Goal: Find specific page/section: Find specific page/section

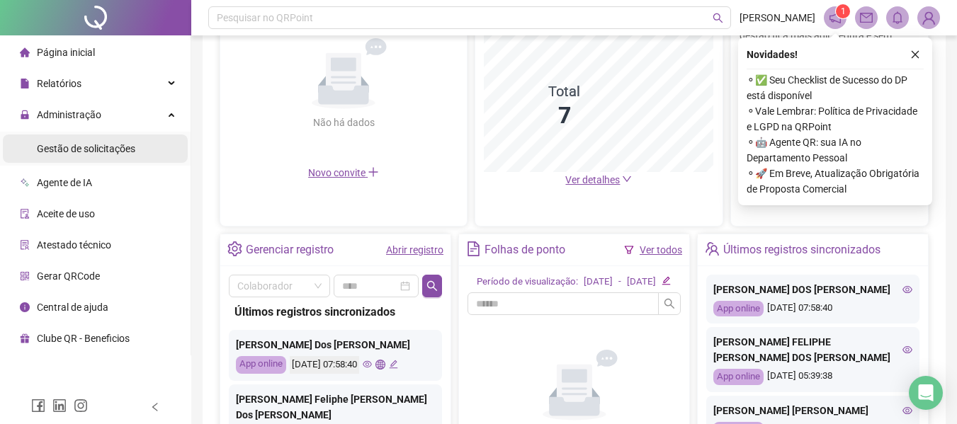
scroll to position [71, 0]
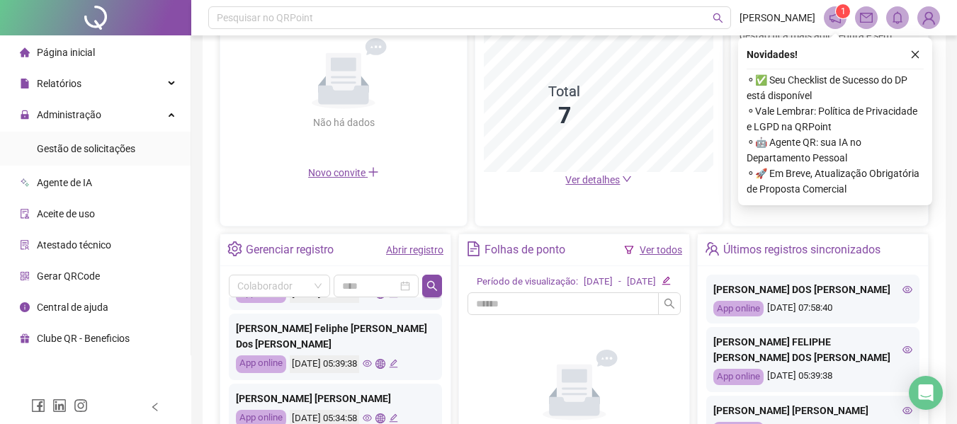
drag, startPoint x: 91, startPoint y: 142, endPoint x: 80, endPoint y: 143, distance: 10.6
click at [91, 143] on span "Gestão de solicitações" at bounding box center [86, 148] width 98 height 11
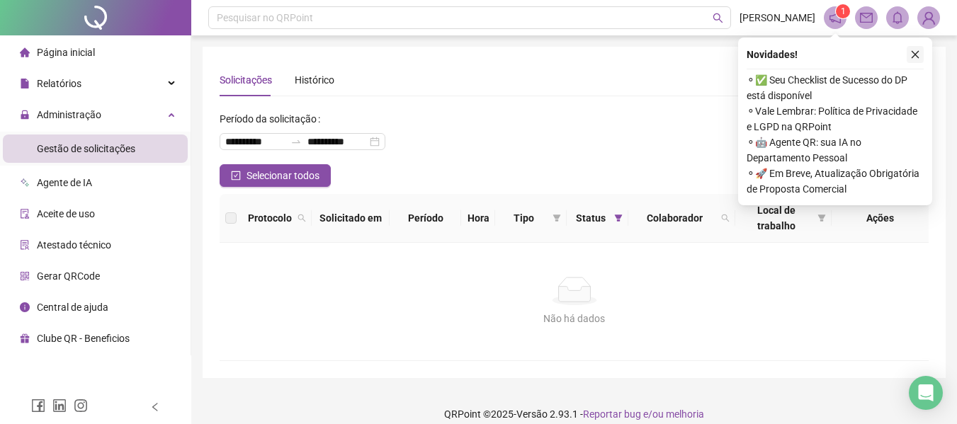
click at [912, 50] on icon "close" at bounding box center [915, 55] width 10 height 10
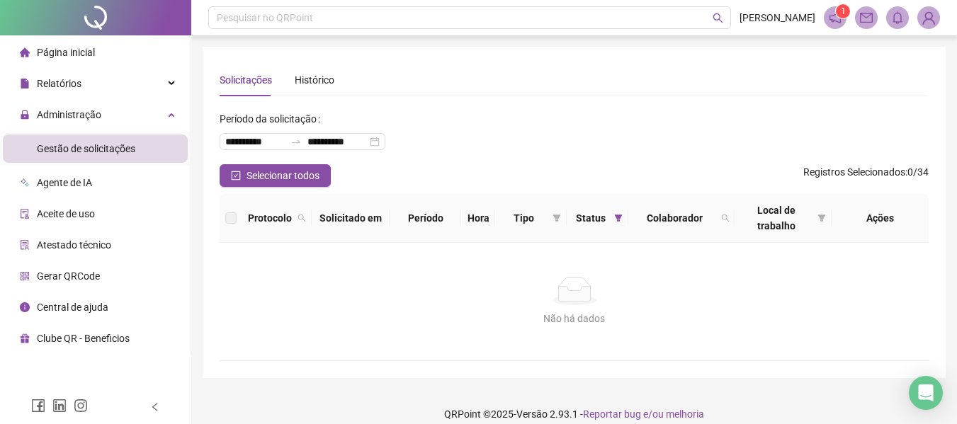
click at [56, 42] on div "Página inicial" at bounding box center [57, 52] width 75 height 28
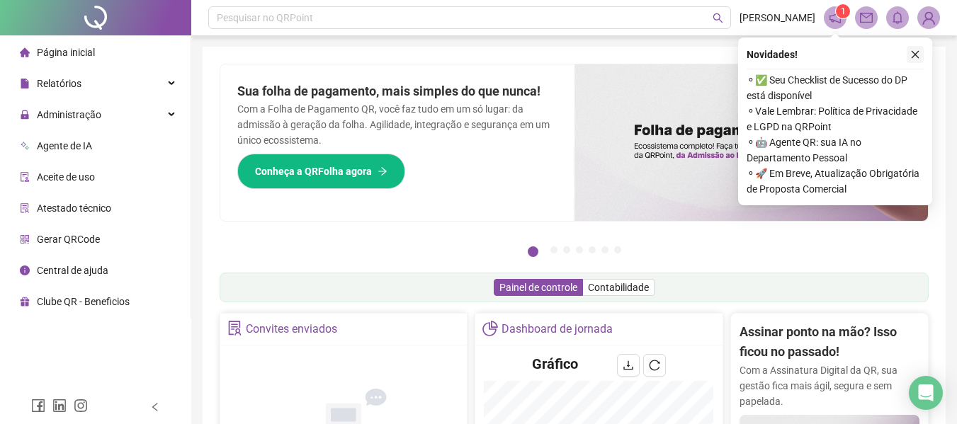
click at [915, 55] on icon "close" at bounding box center [916, 55] width 8 height 8
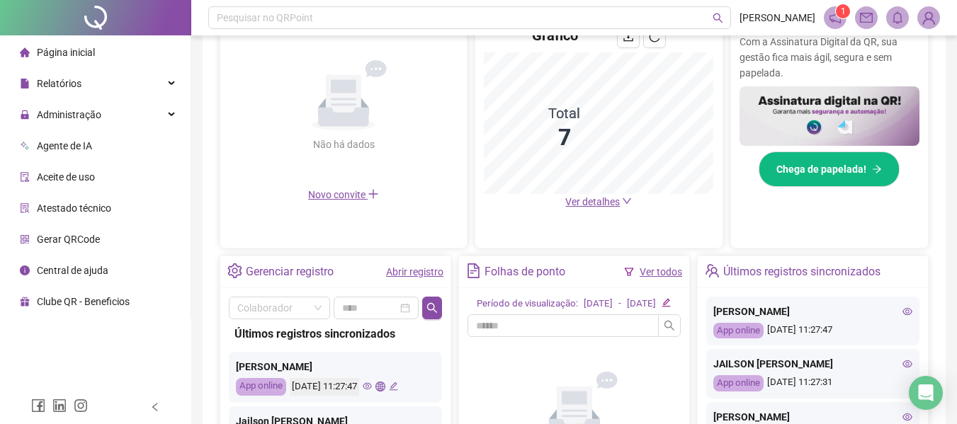
scroll to position [354, 0]
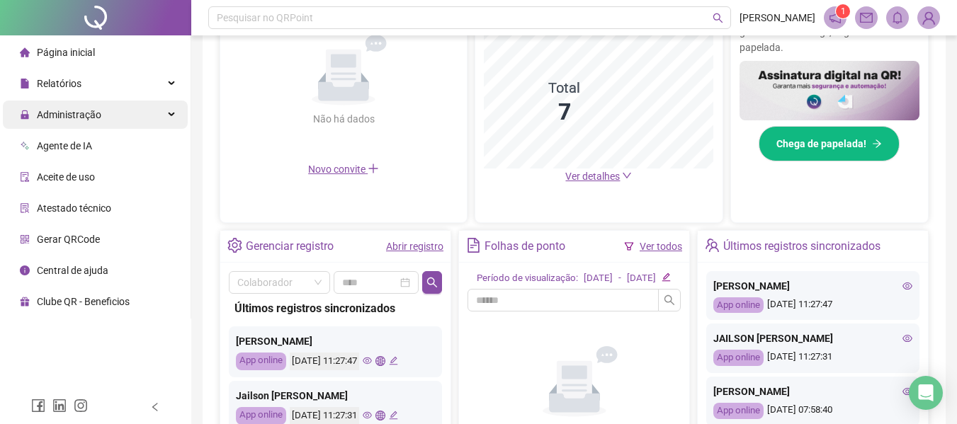
click at [50, 125] on span "Administração" at bounding box center [60, 115] width 81 height 28
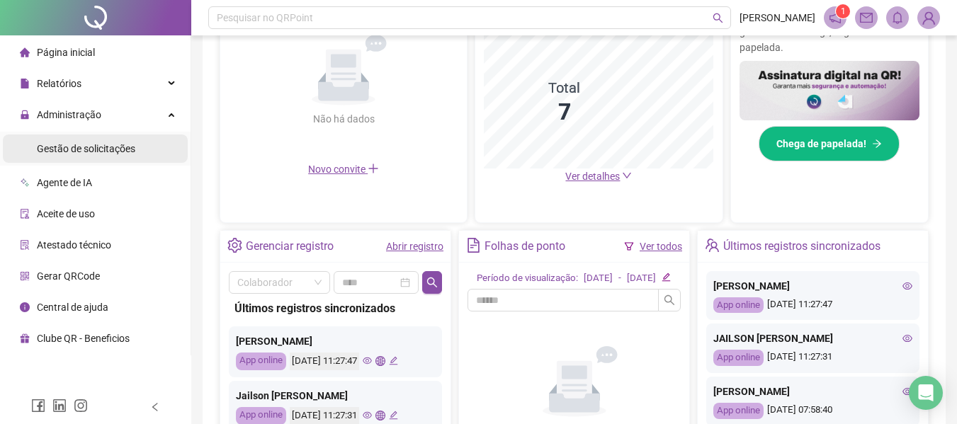
click at [98, 152] on span "Gestão de solicitações" at bounding box center [86, 148] width 98 height 11
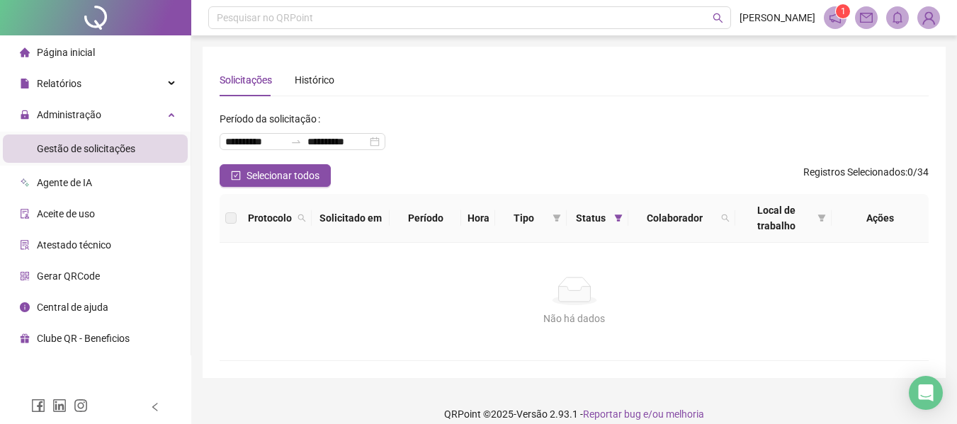
click at [83, 50] on span "Página inicial" at bounding box center [66, 52] width 58 height 11
